Goal: Transaction & Acquisition: Purchase product/service

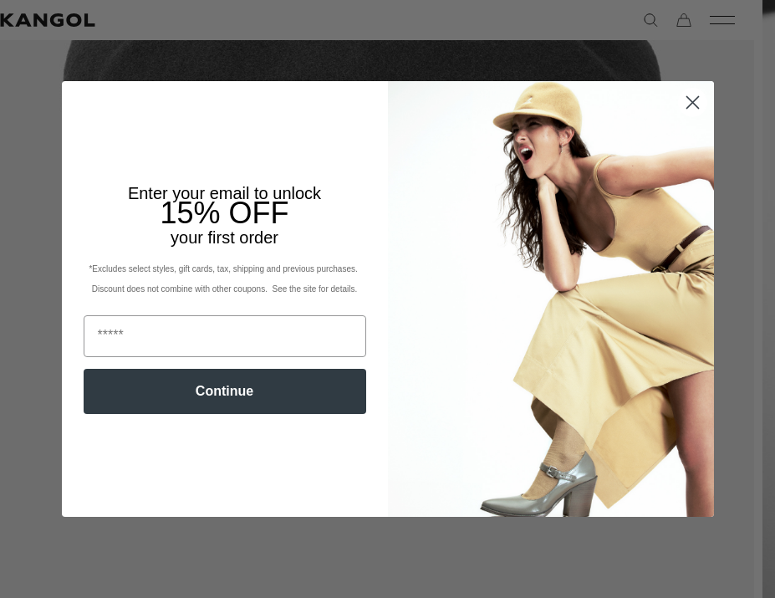
scroll to position [524, 20]
click at [689, 103] on circle "Close dialog" at bounding box center [692, 103] width 28 height 28
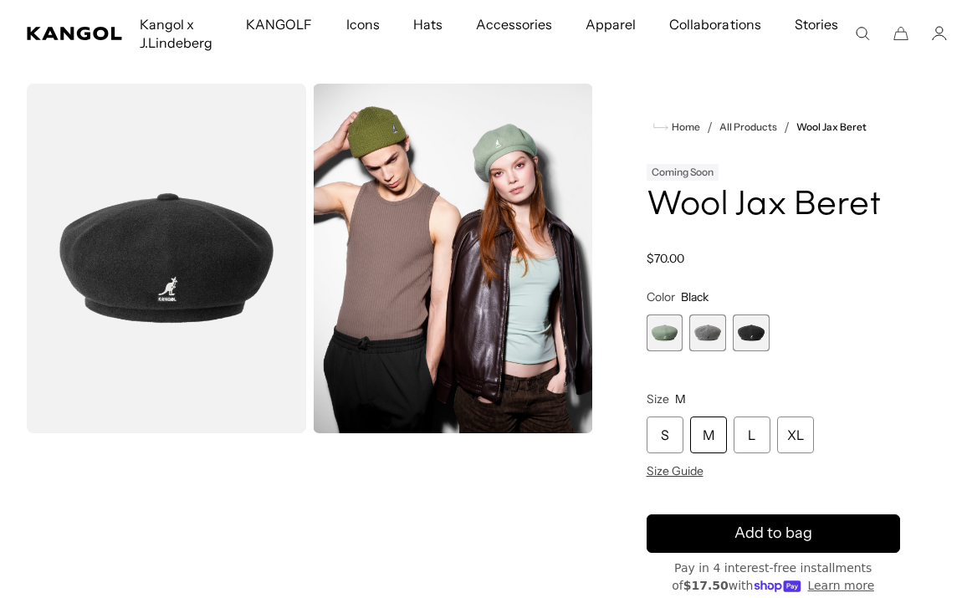
scroll to position [0, 345]
click at [756, 339] on span "3 of 3" at bounding box center [751, 332] width 37 height 37
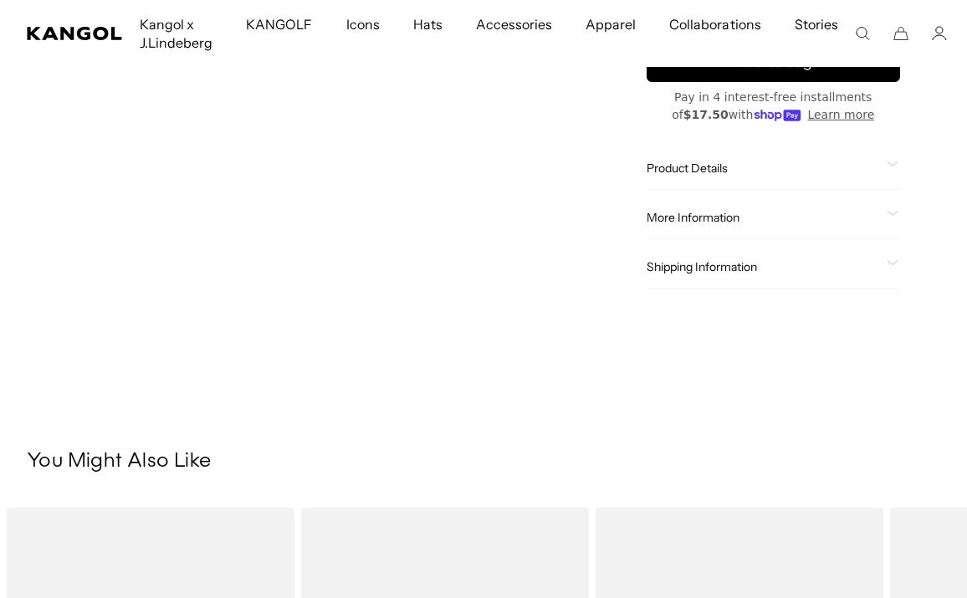
scroll to position [0, 0]
click at [757, 179] on div "Product Details The Wool Jax Beret was created by removing the bill off of the …" at bounding box center [773, 168] width 254 height 43
click at [728, 170] on span "Product Details" at bounding box center [763, 168] width 234 height 15
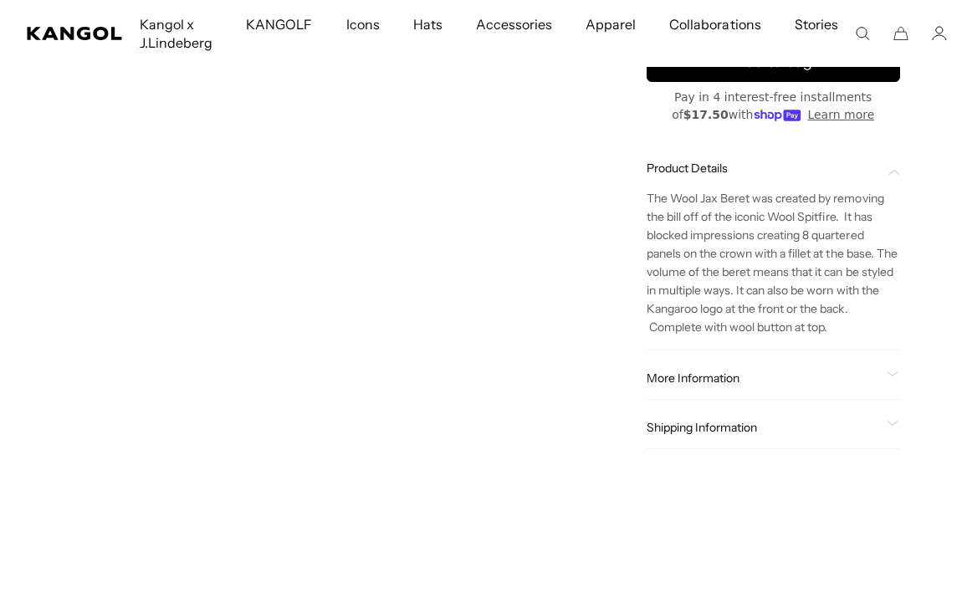
scroll to position [0, 345]
click at [732, 380] on span "More Information" at bounding box center [763, 377] width 234 height 15
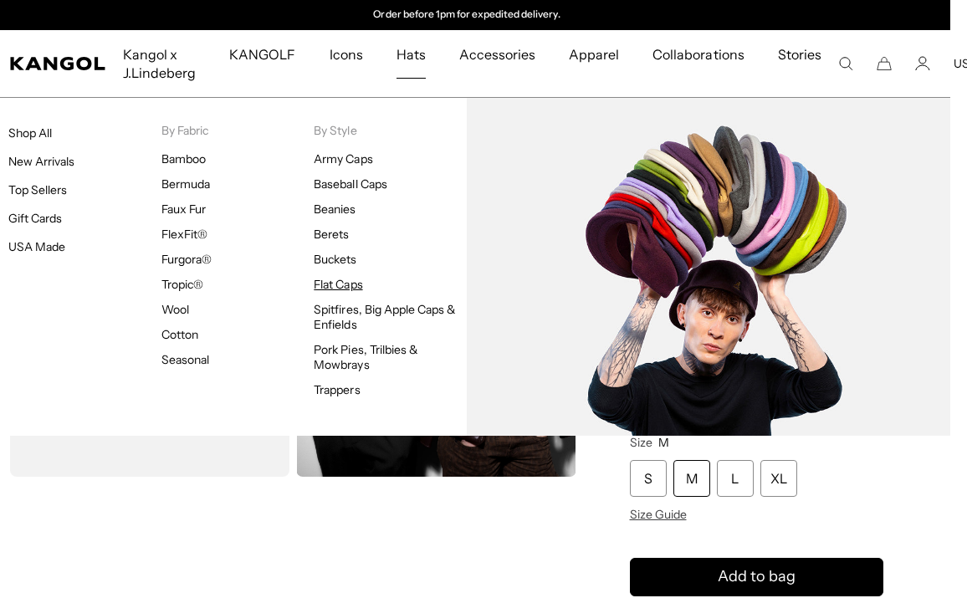
click at [331, 288] on link "Flat Caps" at bounding box center [338, 284] width 49 height 15
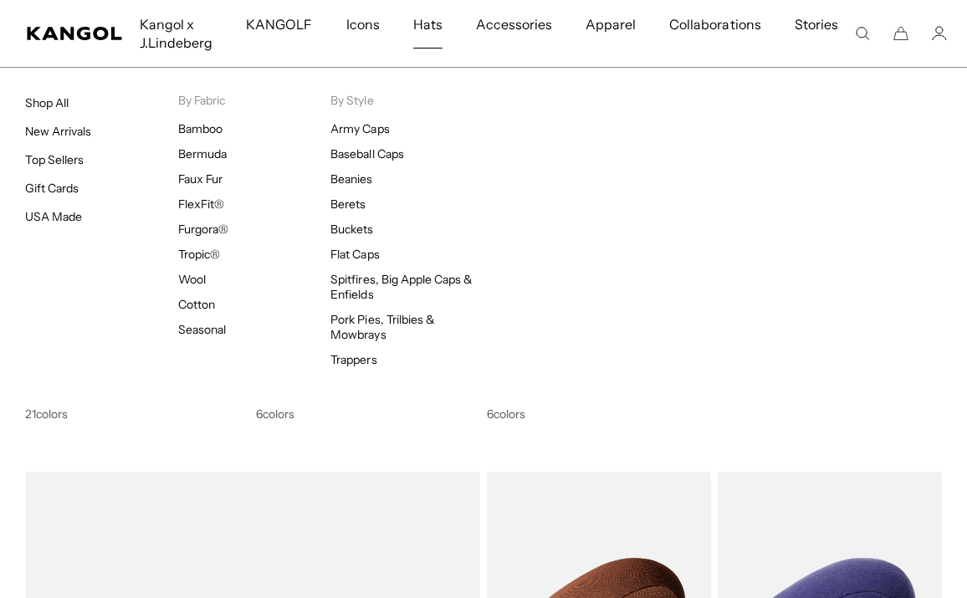
scroll to position [0, 345]
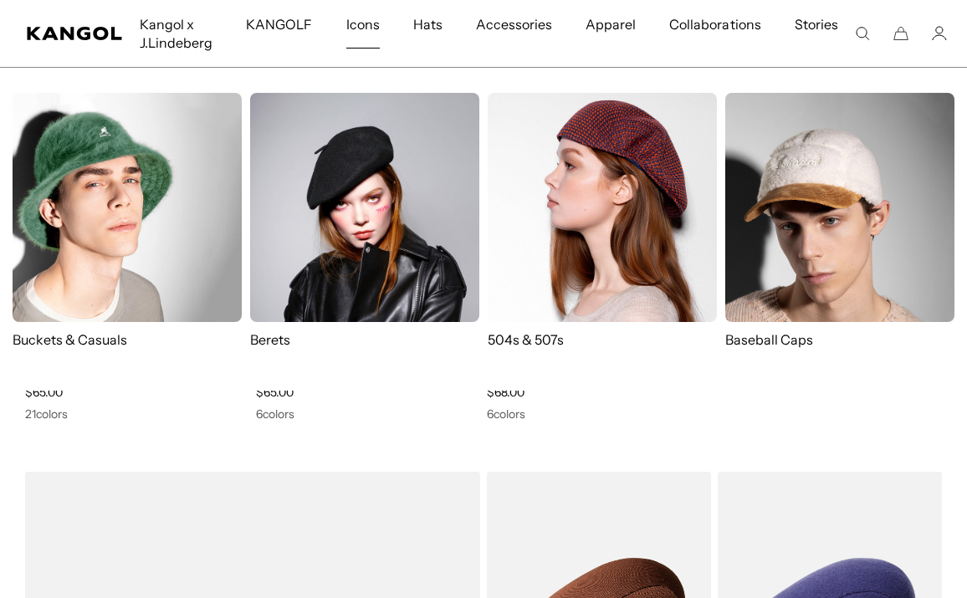
click at [594, 278] on img at bounding box center [602, 207] width 229 height 229
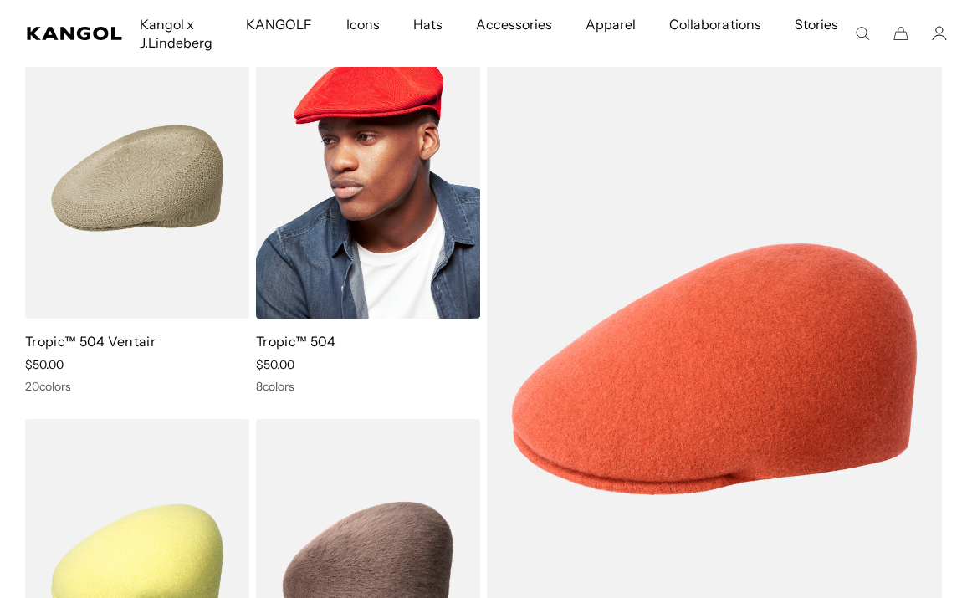
scroll to position [161, 0]
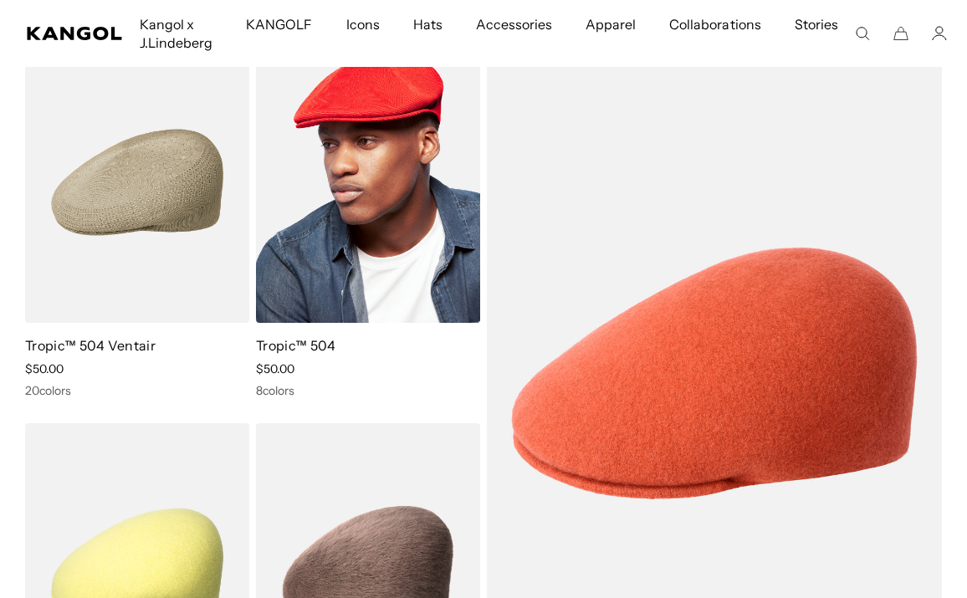
click at [306, 347] on link "Tropic™ 504" at bounding box center [296, 345] width 80 height 17
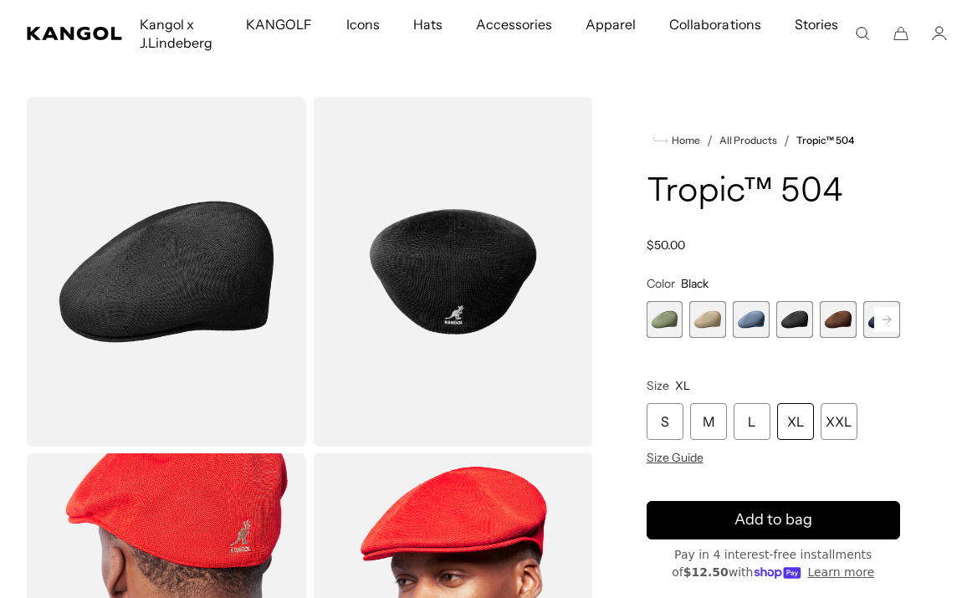
scroll to position [30, 0]
click at [882, 325] on rect at bounding box center [886, 319] width 25 height 25
click at [712, 324] on span "4 of 9" at bounding box center [707, 319] width 37 height 37
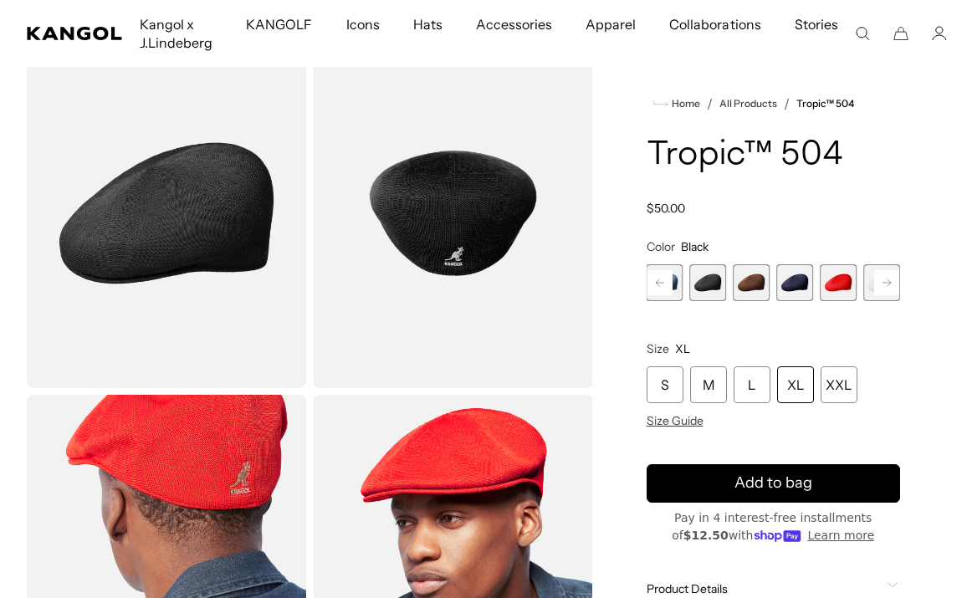
scroll to position [90, 1]
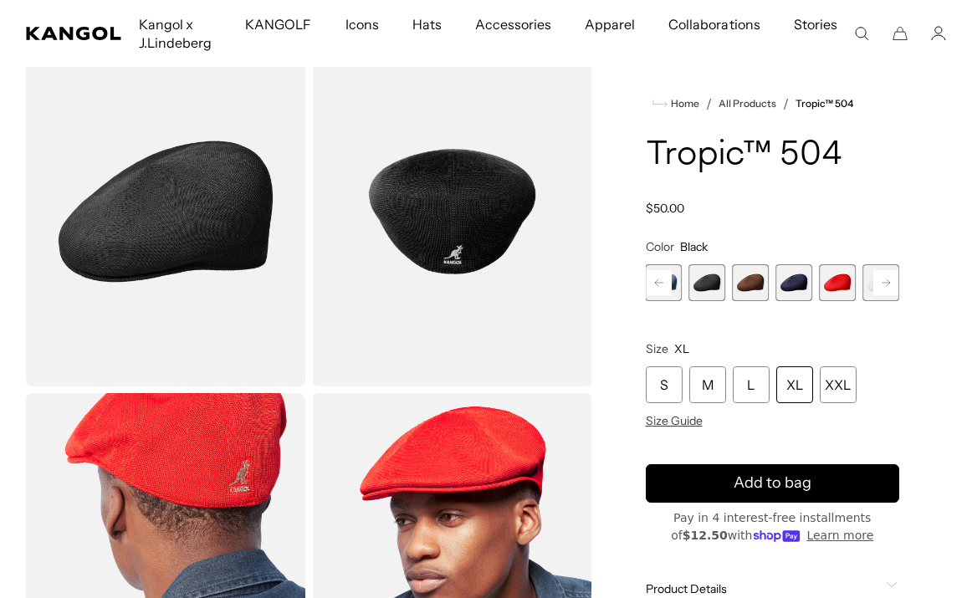
click at [713, 285] on span "4 of 9" at bounding box center [706, 282] width 37 height 37
click at [874, 275] on rect at bounding box center [885, 282] width 25 height 25
click at [882, 283] on span "9 of 9" at bounding box center [880, 282] width 37 height 37
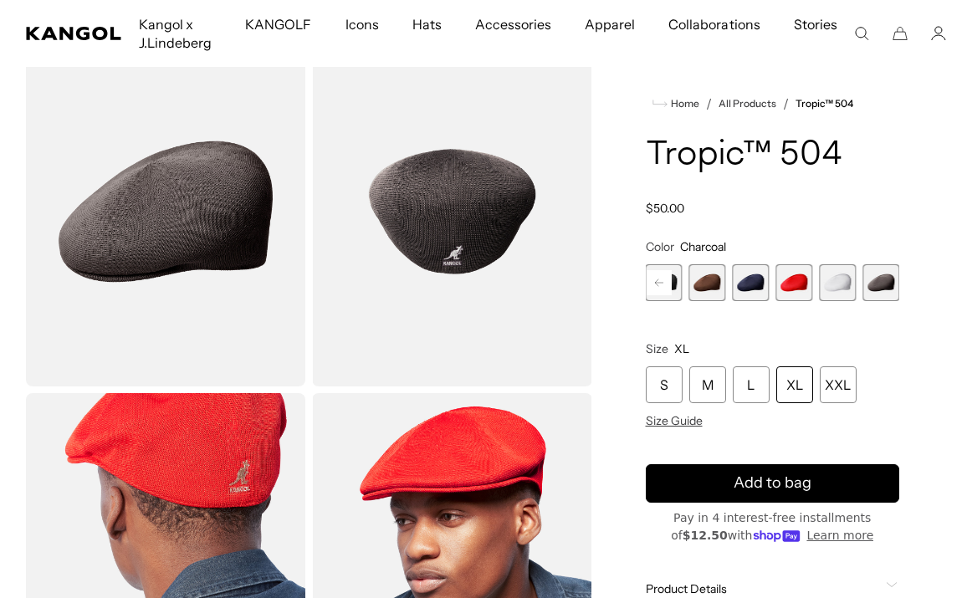
click at [829, 282] on span "8 of 9" at bounding box center [837, 282] width 37 height 37
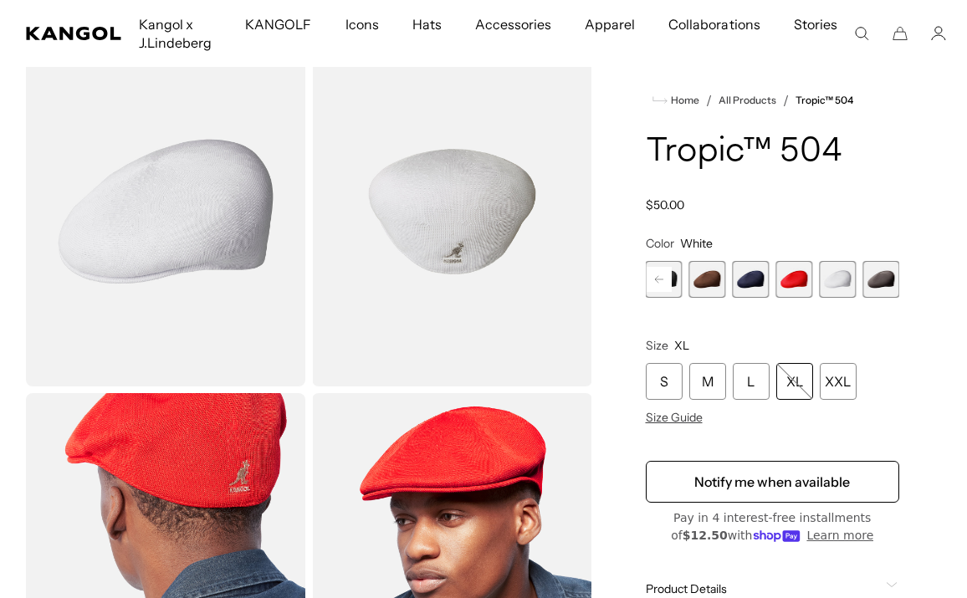
click at [793, 282] on span "7 of 9" at bounding box center [793, 279] width 37 height 37
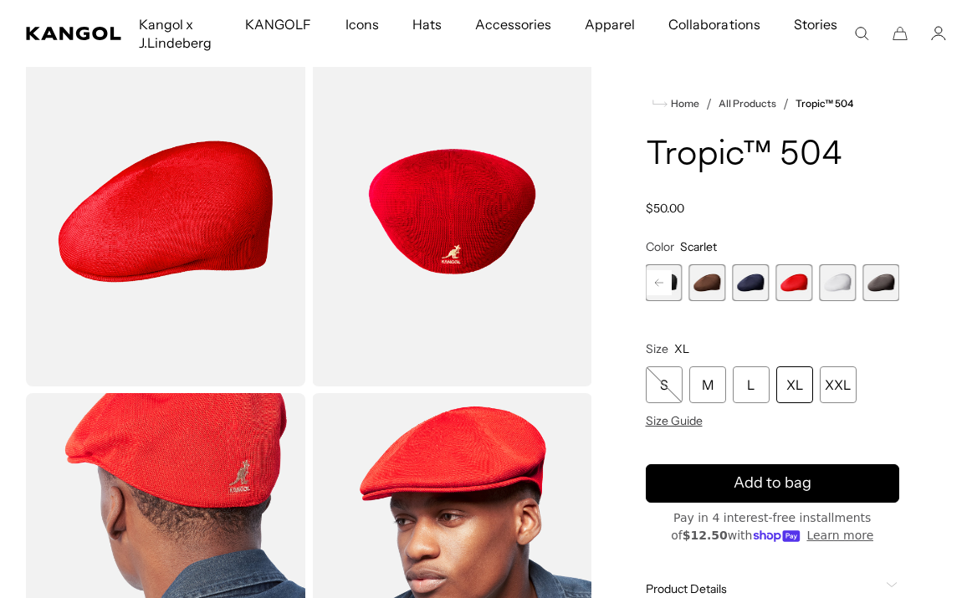
click at [748, 277] on span "6 of 9" at bounding box center [750, 282] width 37 height 37
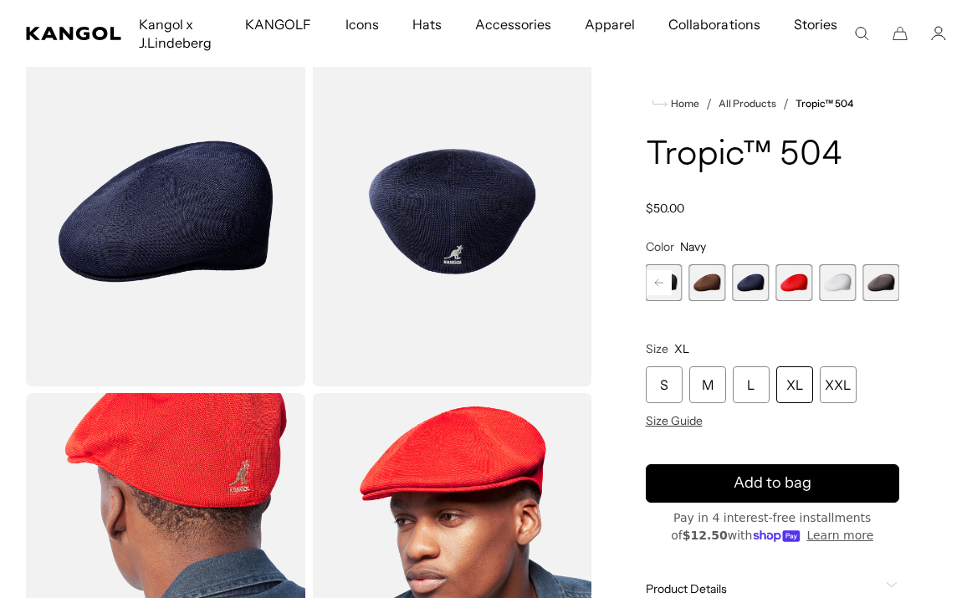
scroll to position [0, 345]
click at [663, 280] on rect at bounding box center [658, 282] width 25 height 25
click at [703, 287] on span "2 of 9" at bounding box center [706, 282] width 37 height 37
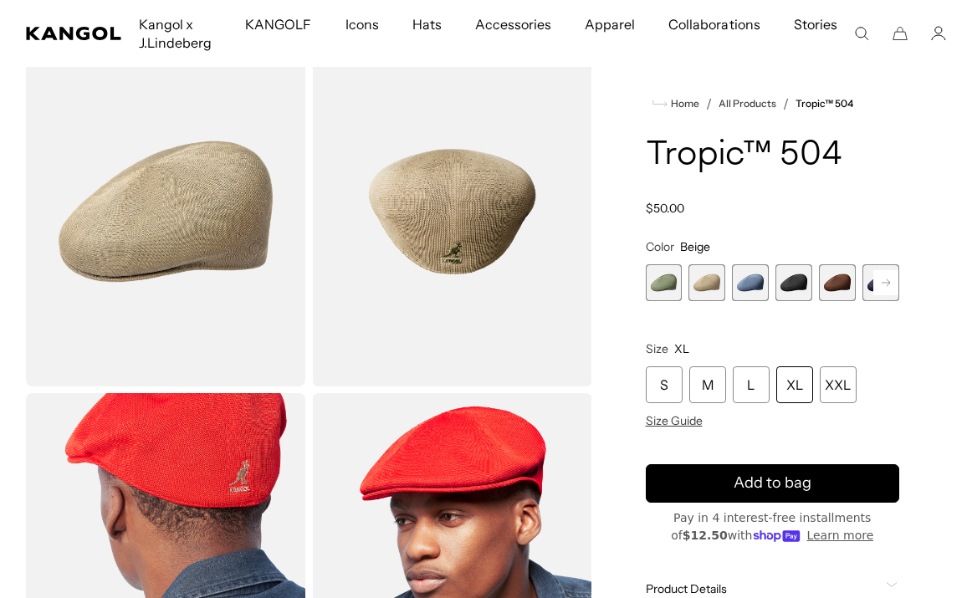
click at [658, 281] on span "1 of 9" at bounding box center [664, 282] width 37 height 37
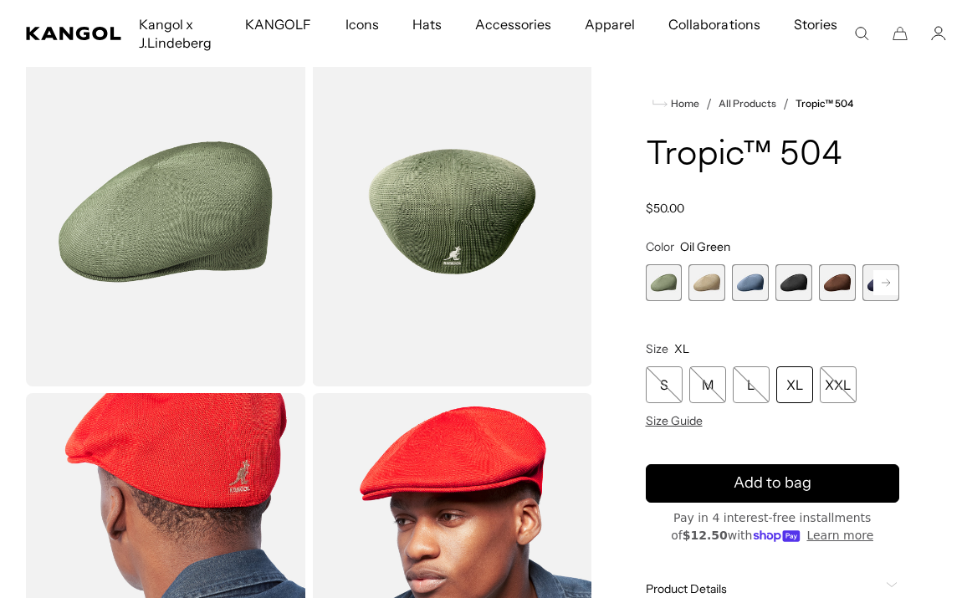
click at [791, 287] on span "4 of 9" at bounding box center [793, 282] width 37 height 37
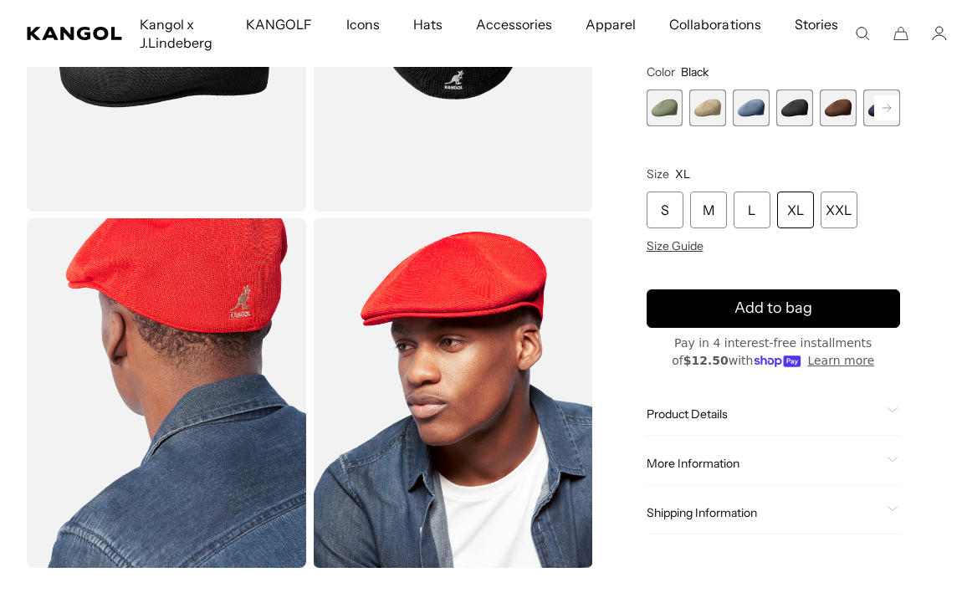
scroll to position [0, 345]
click at [739, 405] on div "Product Details An iconic Kangol classic, the Tropic ™ 504 is an ivy cap that f…" at bounding box center [773, 414] width 254 height 43
click at [722, 422] on div "Product Details An iconic Kangol classic, the Tropic ™ 504 is an ivy cap that f…" at bounding box center [773, 414] width 254 height 43
click at [708, 414] on span "Product Details" at bounding box center [763, 413] width 234 height 15
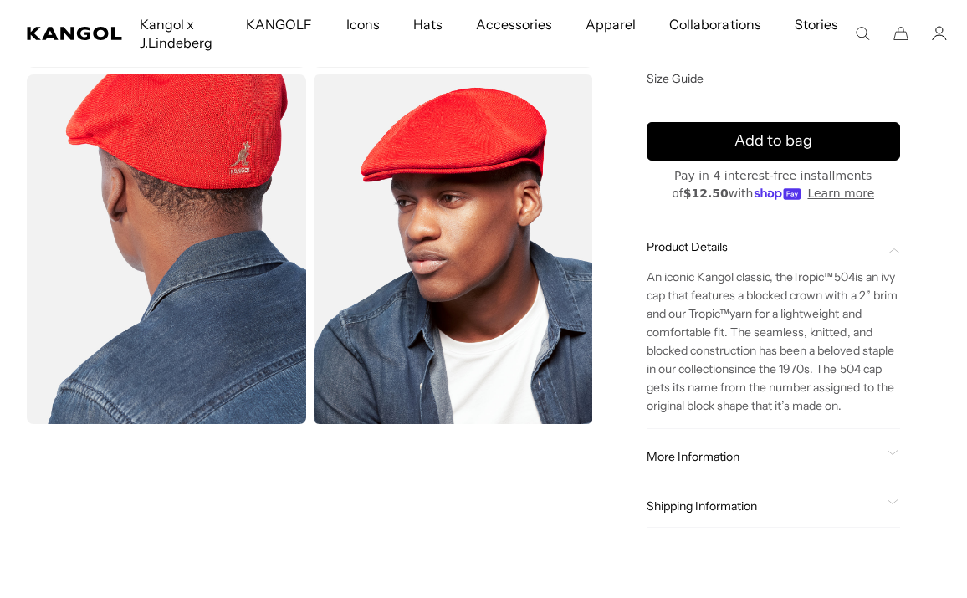
scroll to position [415, 0]
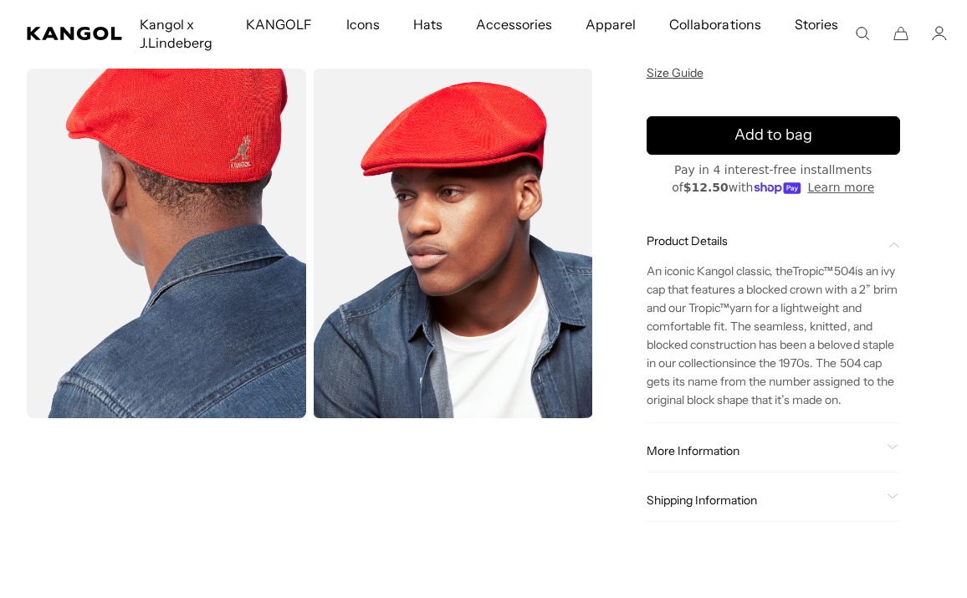
click at [720, 458] on span "More Information" at bounding box center [763, 450] width 234 height 15
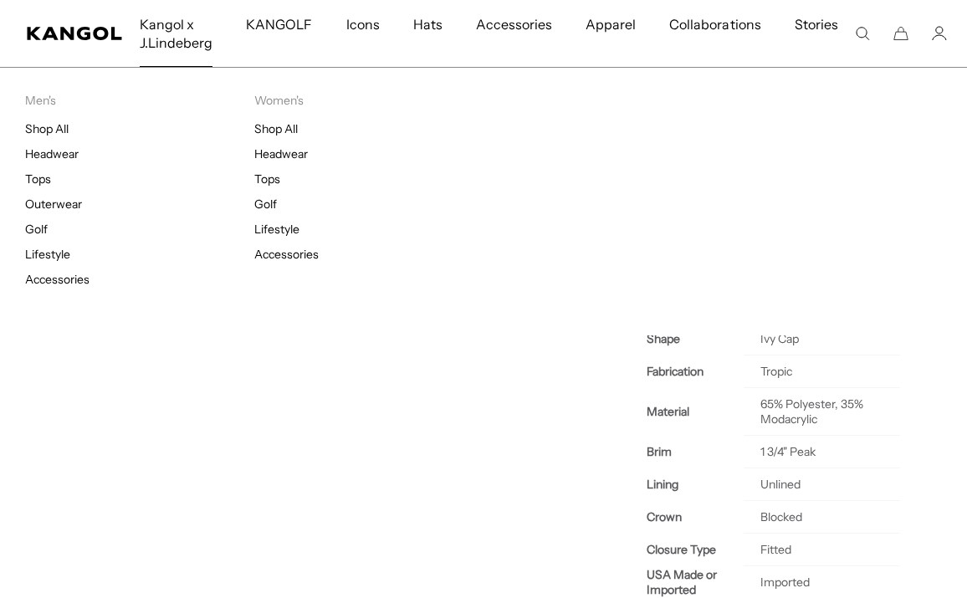
scroll to position [0, 345]
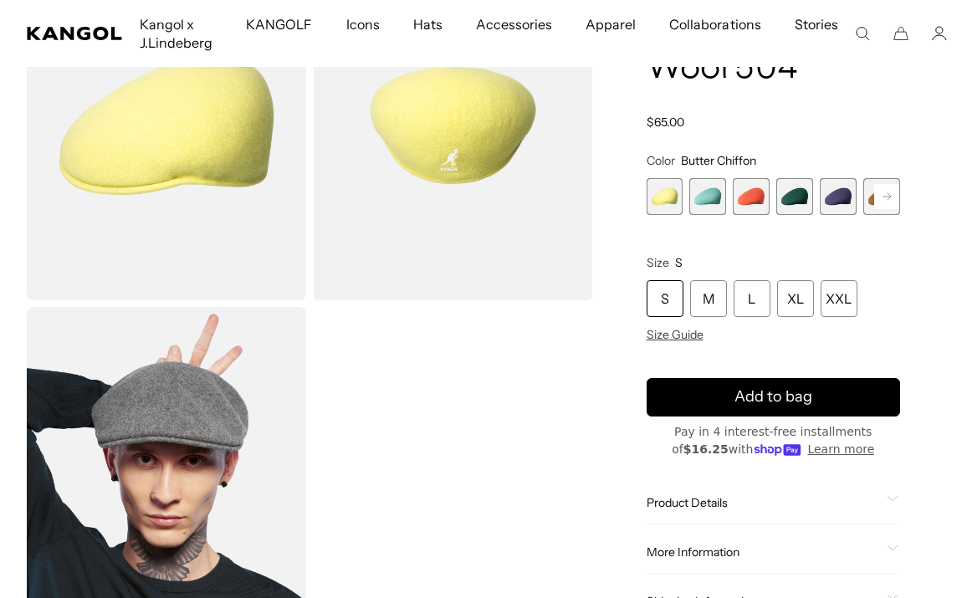
click at [879, 202] on rect at bounding box center [886, 196] width 25 height 25
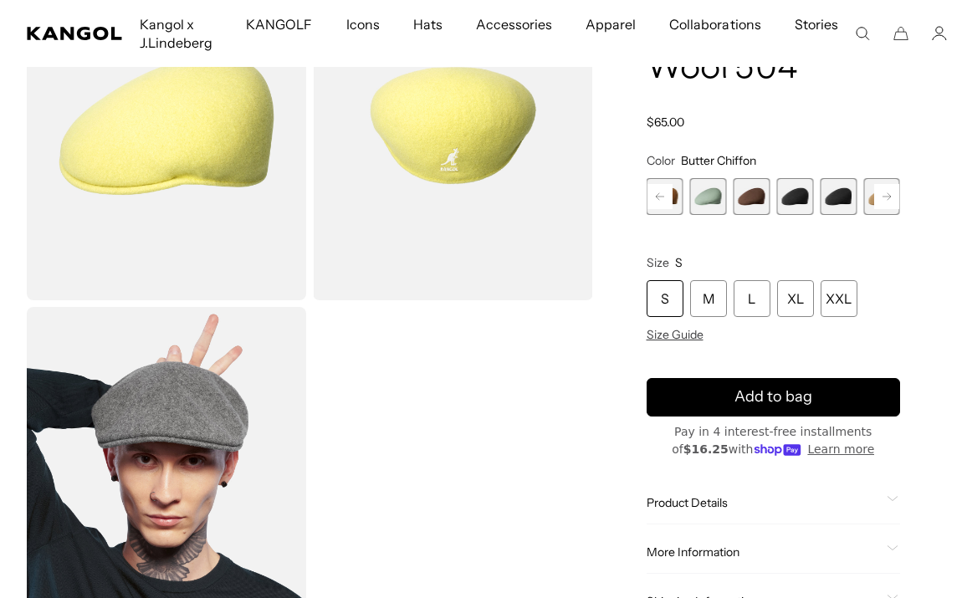
click at [774, 202] on div "Butter Chiffon Variant sold out or unavailable Aquatic Variant sold out or unav…" at bounding box center [773, 196] width 254 height 37
click at [796, 202] on span "9 of 21" at bounding box center [794, 196] width 37 height 37
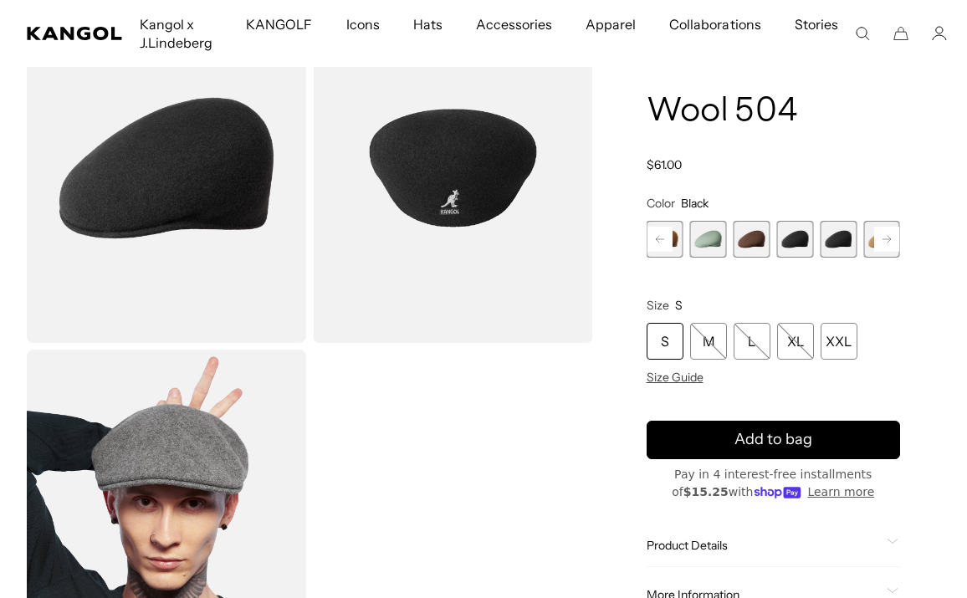
scroll to position [0, 345]
click at [676, 380] on span "Size Guide" at bounding box center [674, 377] width 57 height 15
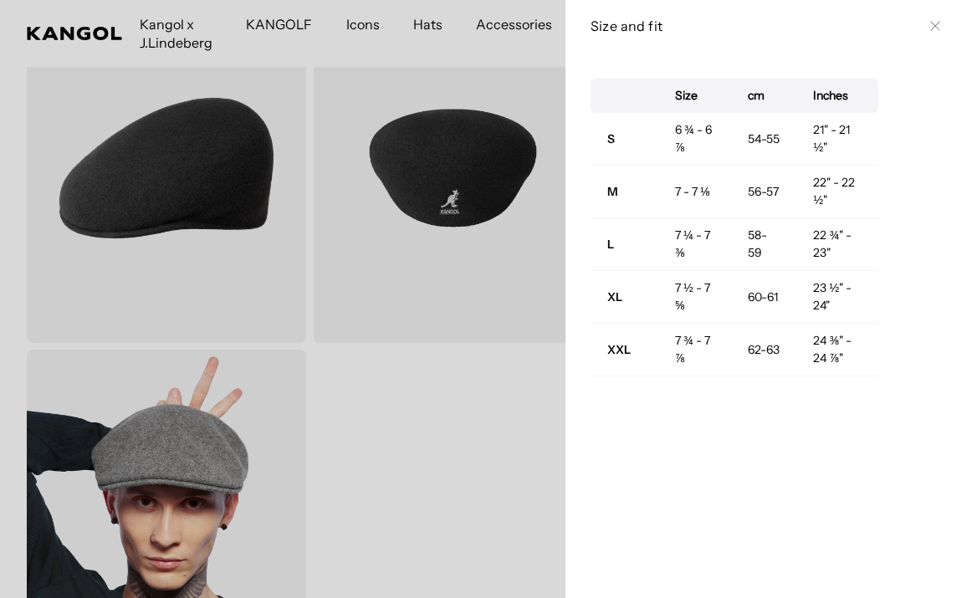
click at [936, 31] on button "Close" at bounding box center [934, 25] width 13 height 13
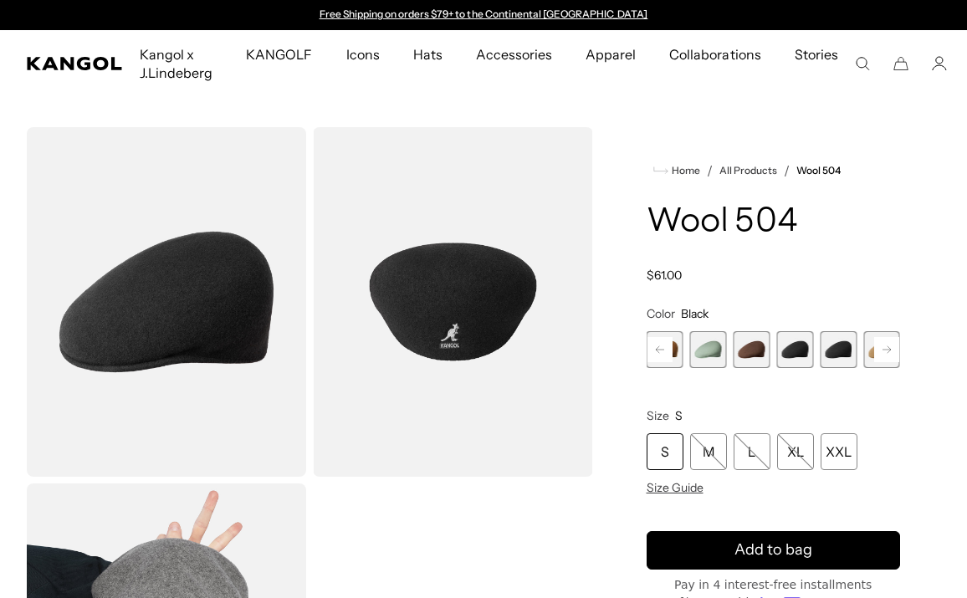
scroll to position [0, 0]
click at [832, 355] on span "10 of 21" at bounding box center [838, 349] width 37 height 37
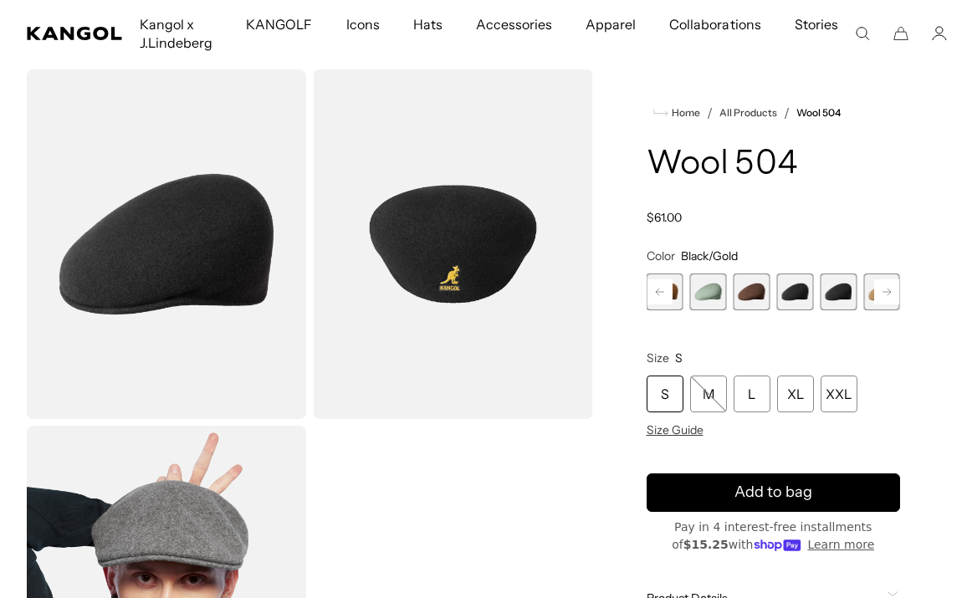
scroll to position [0, 345]
click at [881, 302] on rect at bounding box center [886, 291] width 25 height 25
click at [888, 299] on rect at bounding box center [886, 291] width 25 height 25
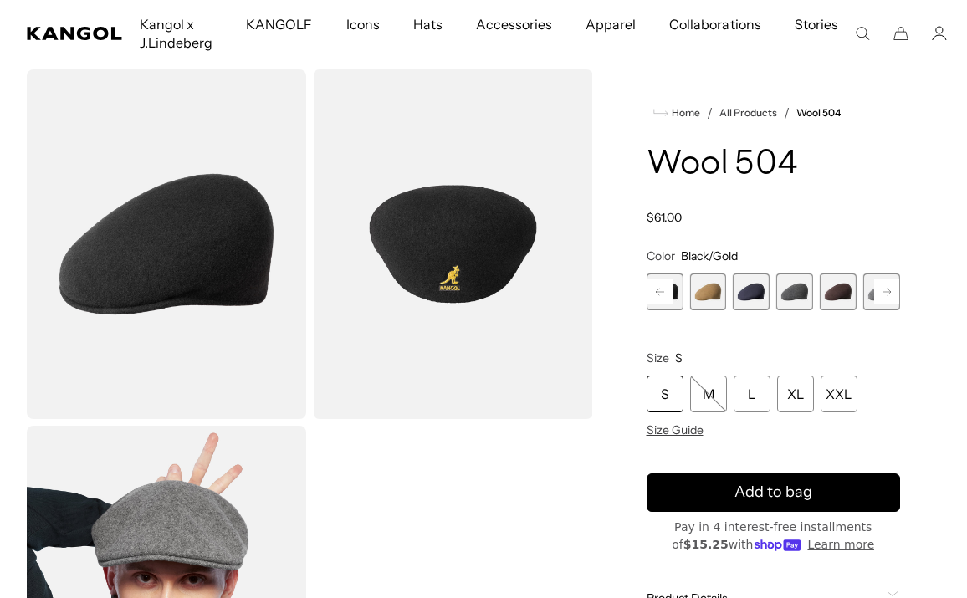
scroll to position [0, 0]
click at [888, 299] on rect at bounding box center [886, 291] width 25 height 25
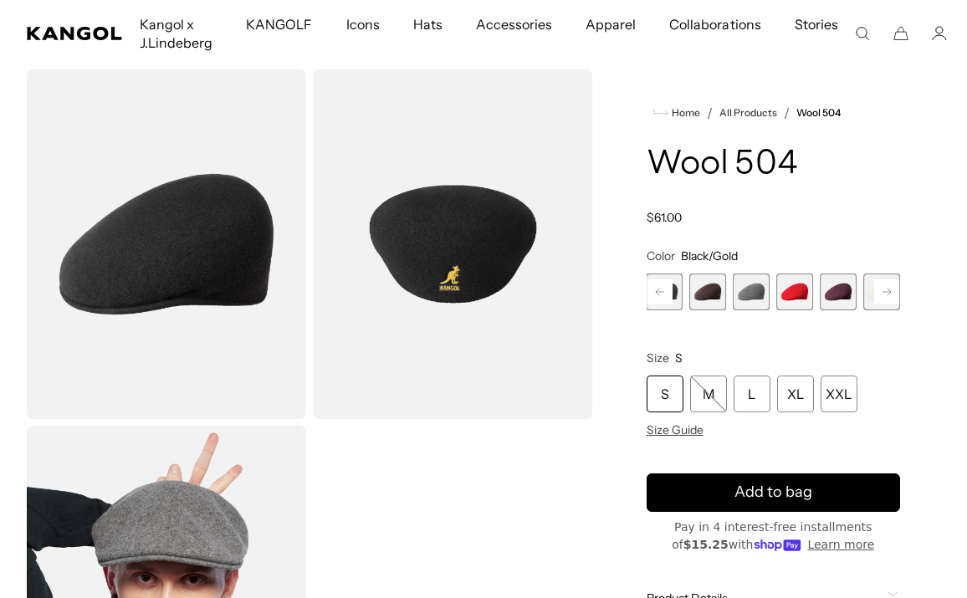
click at [888, 299] on rect at bounding box center [886, 291] width 25 height 25
click at [888, 299] on span "21 of 21" at bounding box center [881, 291] width 37 height 37
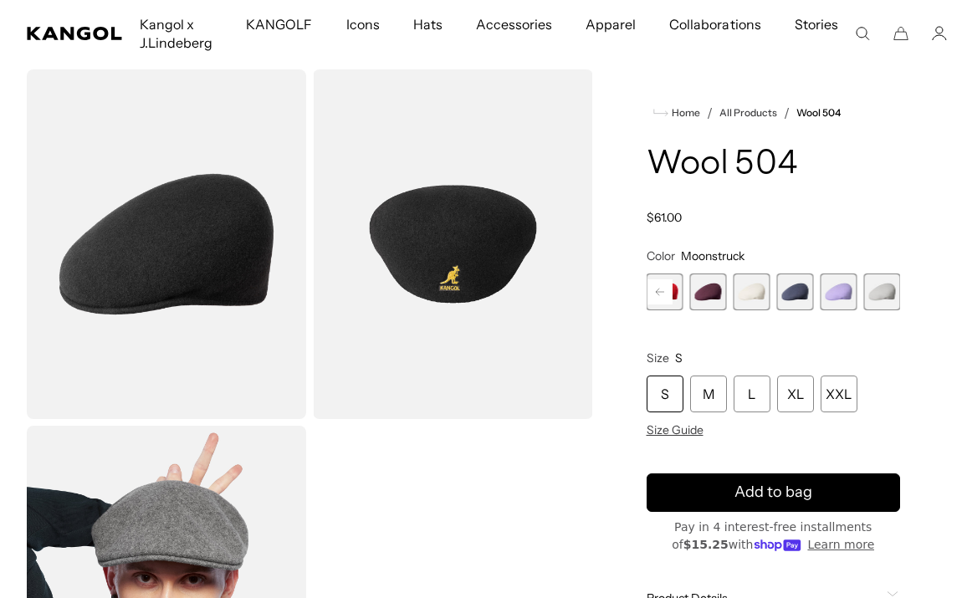
click at [888, 299] on span "21 of 21" at bounding box center [881, 291] width 37 height 37
